Goal: Entertainment & Leisure: Consume media (video, audio)

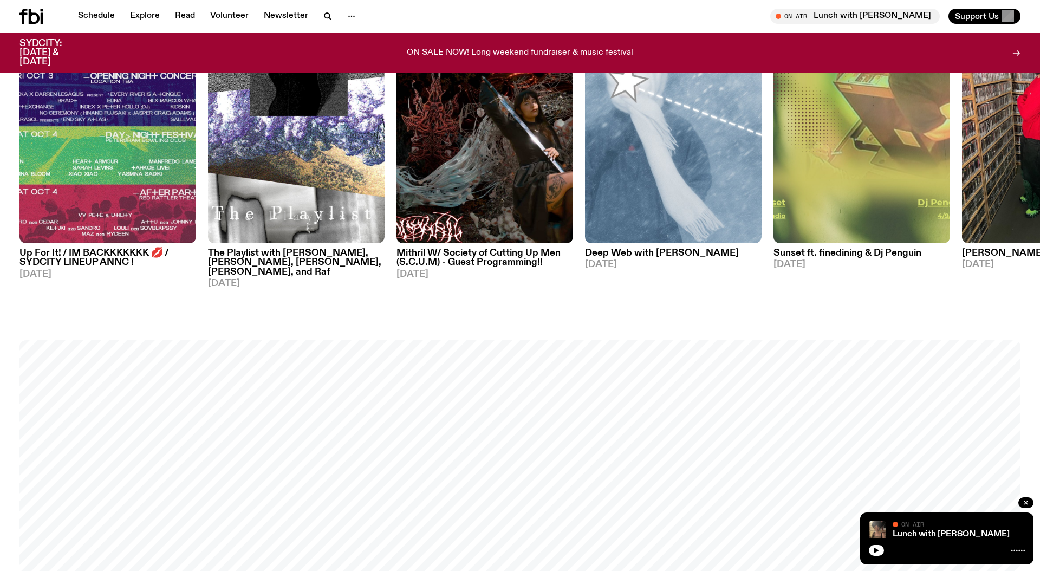
scroll to position [741, 0]
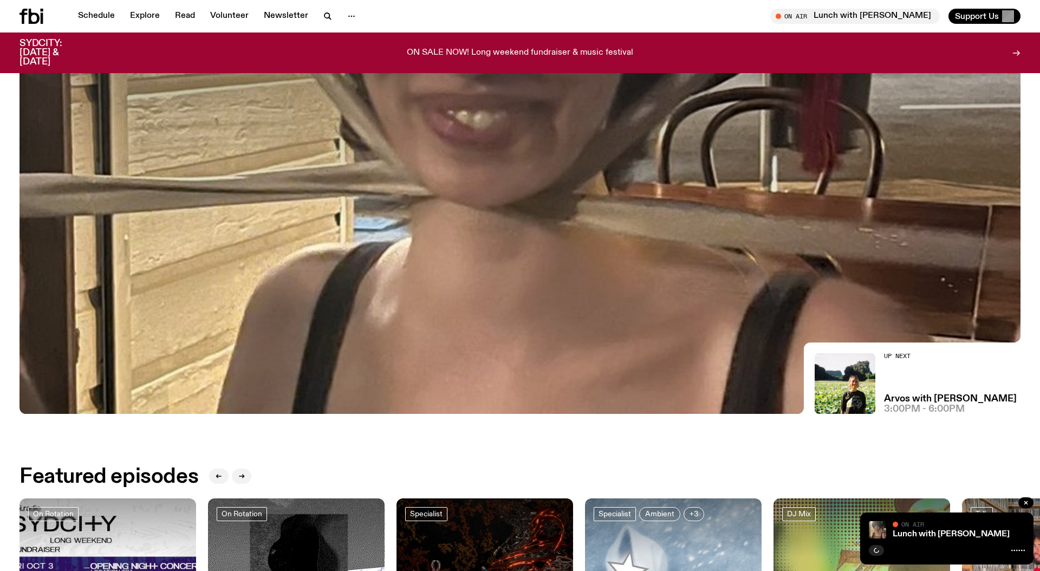
scroll to position [244, 0]
click at [915, 396] on h3 "Arvos with [PERSON_NAME]" at bounding box center [950, 398] width 133 height 9
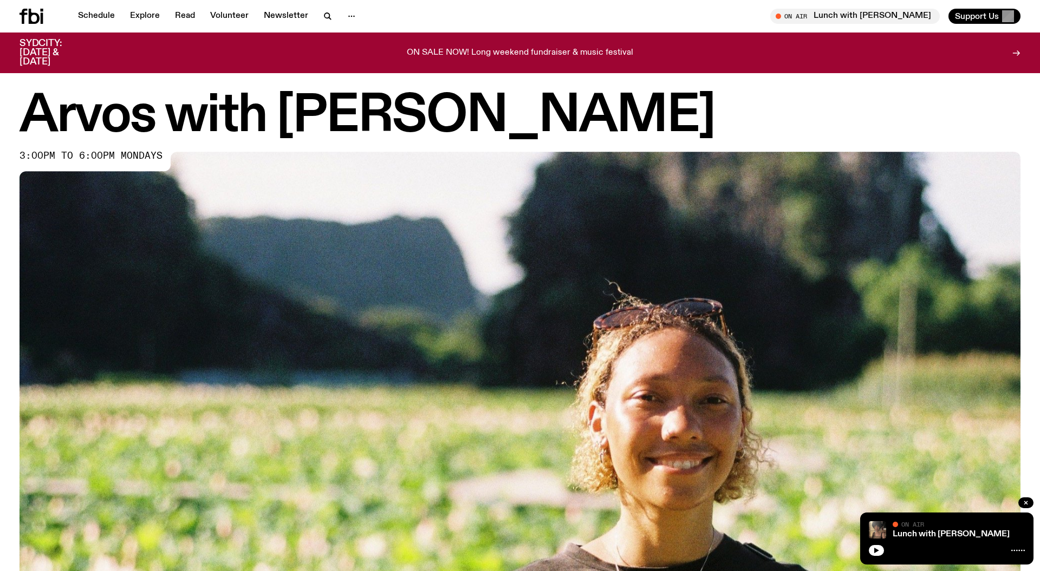
scroll to position [571, 0]
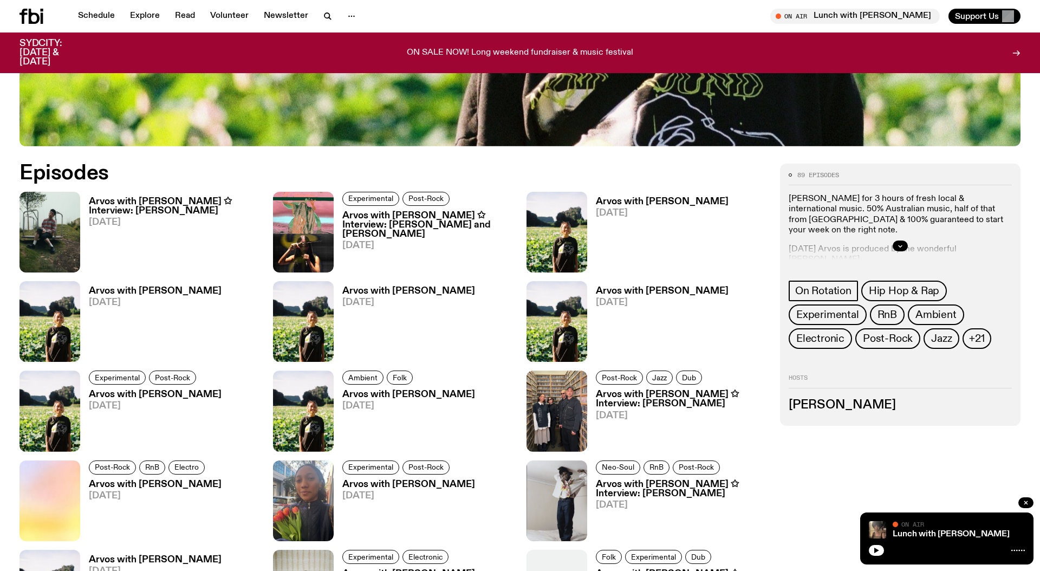
click at [160, 203] on h3 "Arvos with Bri Kennedy ✩ Interview: Rich Brian" at bounding box center [174, 206] width 171 height 18
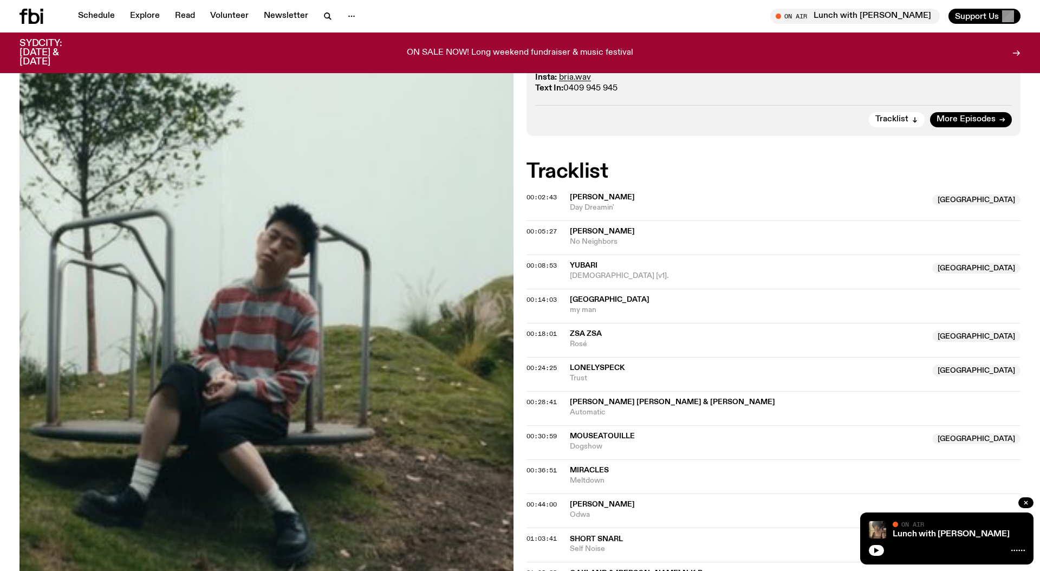
scroll to position [25, 0]
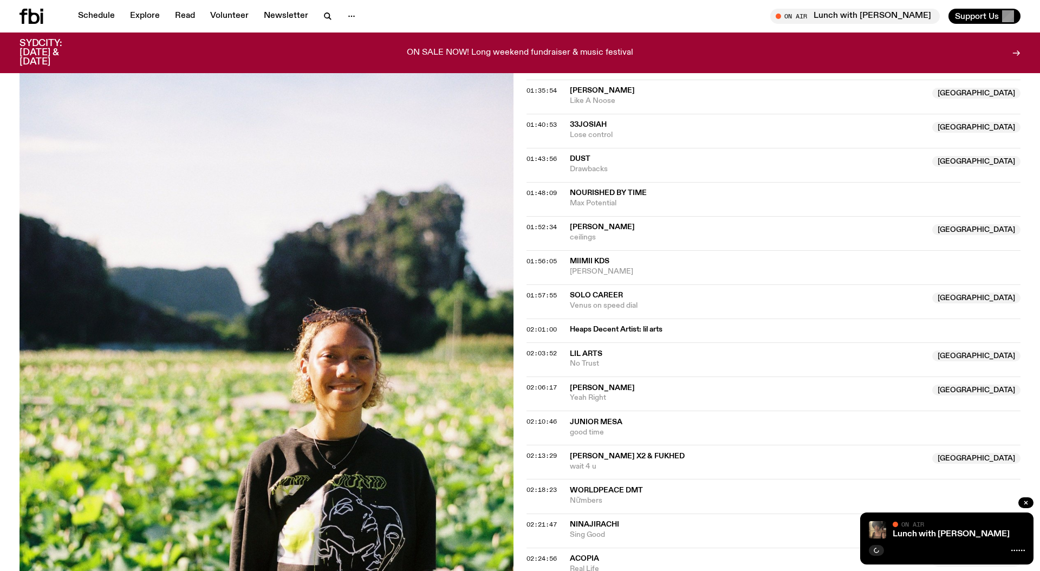
scroll to position [1095, 0]
click at [633, 331] on span "Heaps Decent Artist: lil arts" at bounding box center [792, 331] width 444 height 10
click at [650, 331] on span "Heaps Decent Artist: lil arts" at bounding box center [792, 331] width 444 height 10
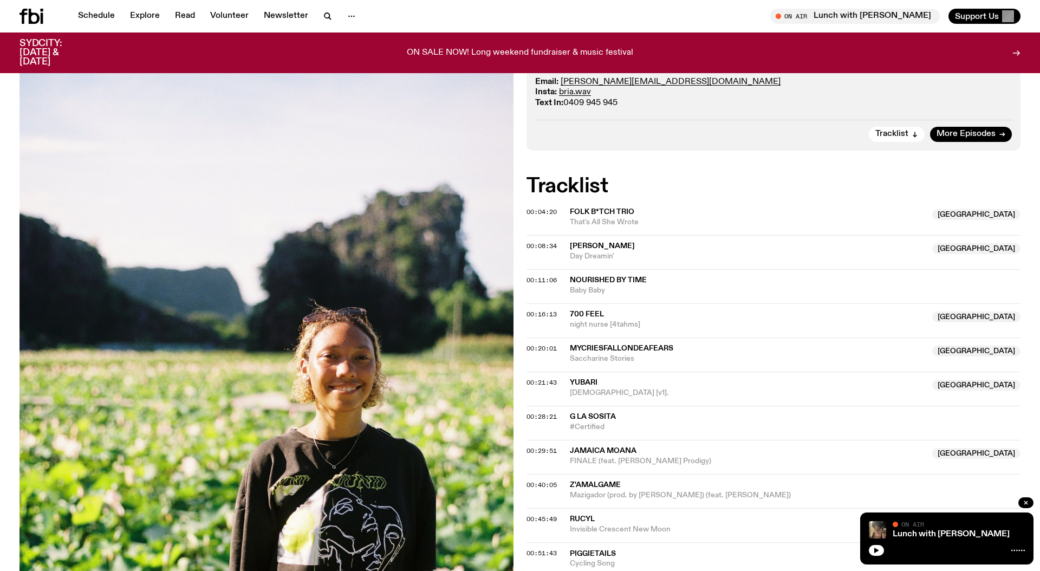
scroll to position [0, 0]
